Goal: Find specific fact: Find specific page/section

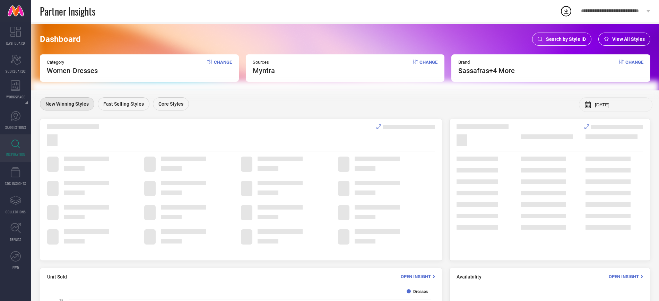
click at [572, 38] on span "Search by Style ID" at bounding box center [566, 39] width 40 height 6
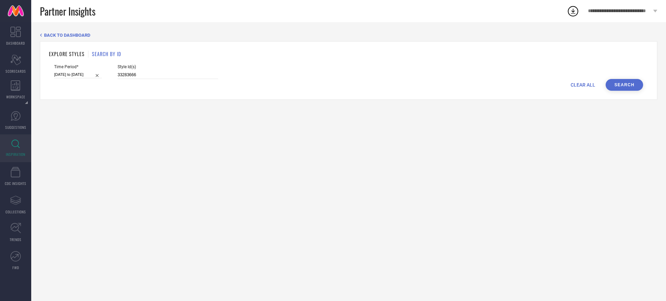
click at [161, 79] on div "CLEAR ALL Search" at bounding box center [348, 85] width 589 height 12
drag, startPoint x: 161, startPoint y: 79, endPoint x: 148, endPoint y: 77, distance: 13.0
click at [148, 77] on form "Time Period* [DATE] to [DATE] Style Id(s) 33283666 CLEAR ALL Search" at bounding box center [348, 78] width 599 height 26
click at [148, 77] on input "33283666" at bounding box center [168, 75] width 101 height 8
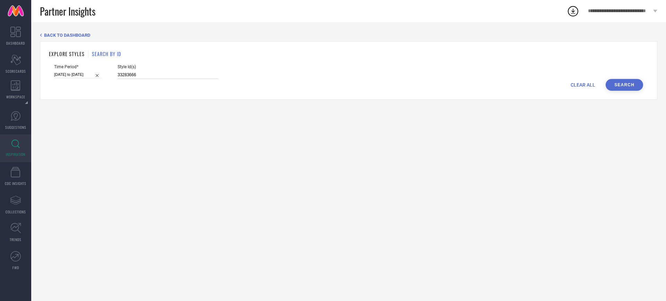
paste input "51921"
type input "33251921"
click at [95, 75] on input at bounding box center [78, 74] width 48 height 7
select select "7"
select select "2025"
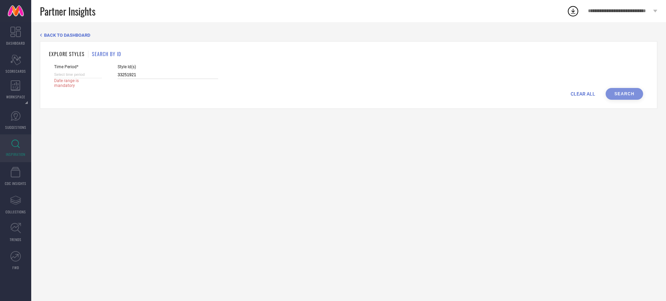
select select "8"
select select "2025"
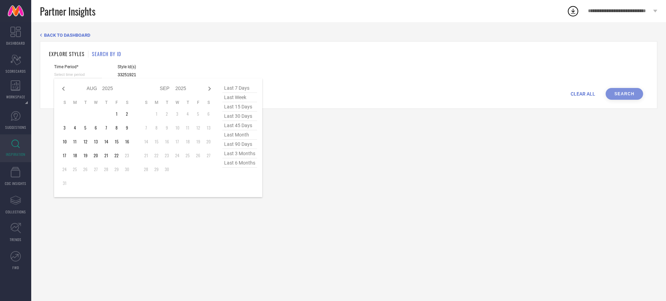
type input "33251921"
click at [244, 107] on span "last 15 days" at bounding box center [239, 106] width 35 height 9
type input "[DATE] to [DATE]"
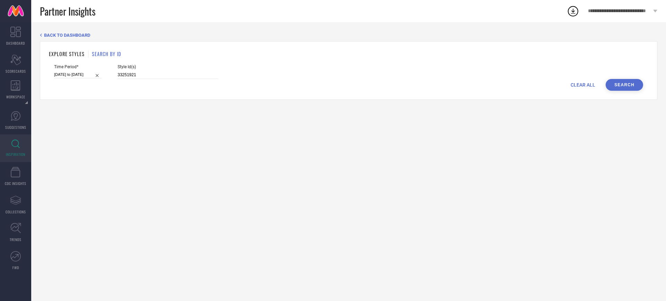
click at [627, 84] on button "Search" at bounding box center [624, 85] width 37 height 12
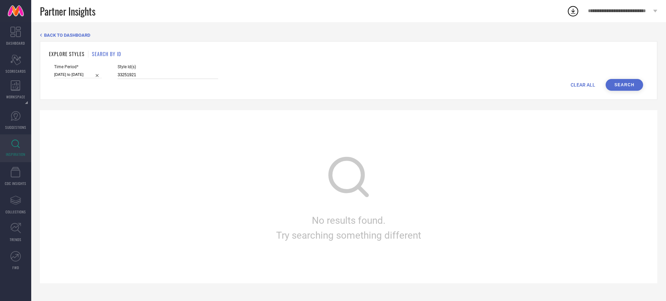
click at [136, 75] on input "33251921" at bounding box center [168, 75] width 101 height 8
click at [143, 74] on input "33251921" at bounding box center [168, 75] width 101 height 8
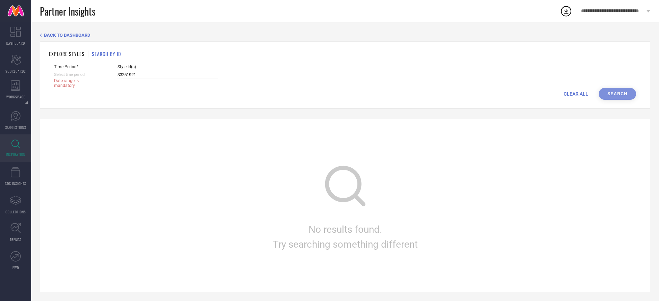
select select "7"
select select "2025"
select select "8"
select select "2025"
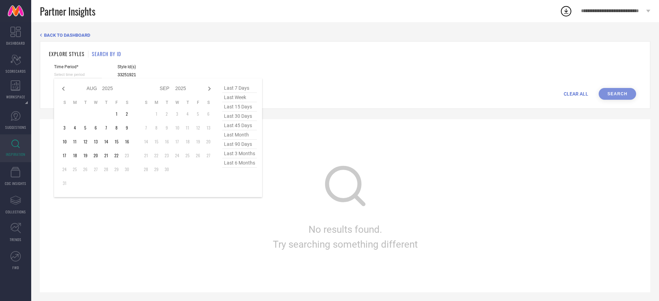
click at [100, 77] on input at bounding box center [78, 74] width 48 height 7
click at [233, 98] on span "last week" at bounding box center [239, 97] width 35 height 9
type input "[DATE] to [DATE]"
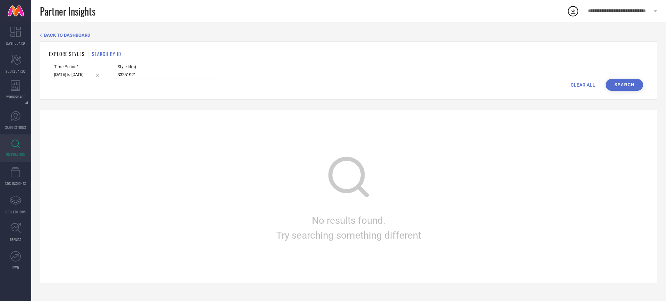
click at [621, 83] on button "Search" at bounding box center [624, 85] width 37 height 12
